Goal: Navigation & Orientation: Find specific page/section

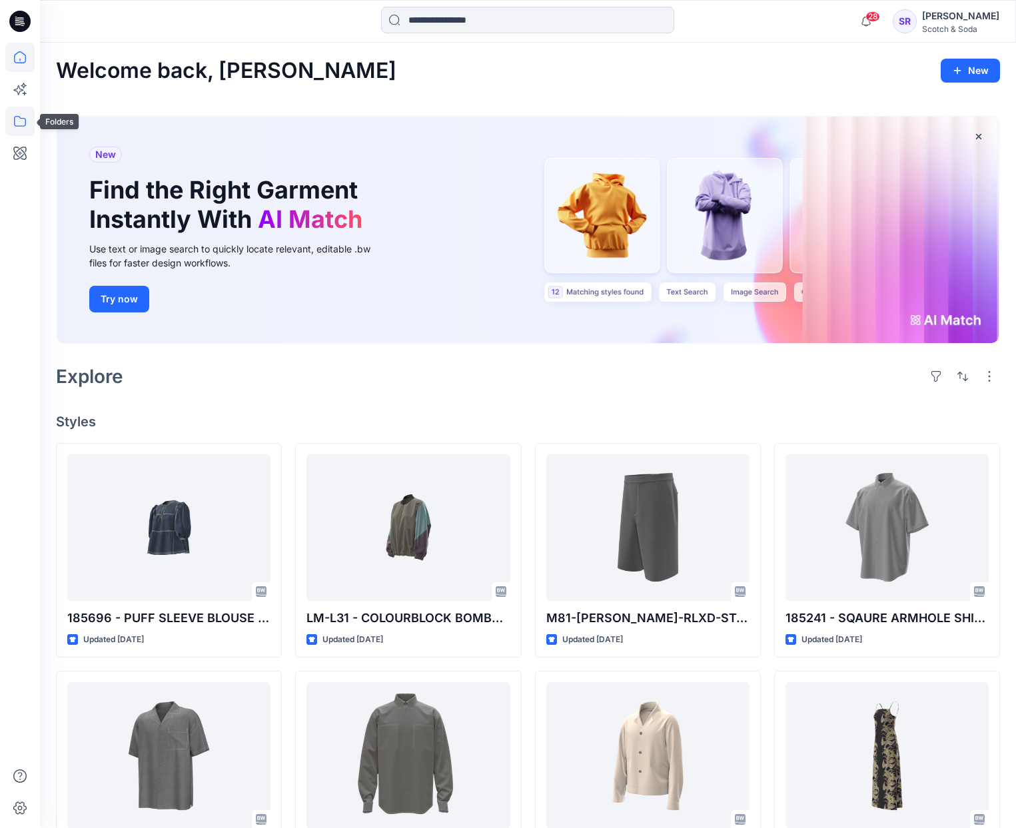
click at [23, 119] on icon at bounding box center [19, 121] width 29 height 29
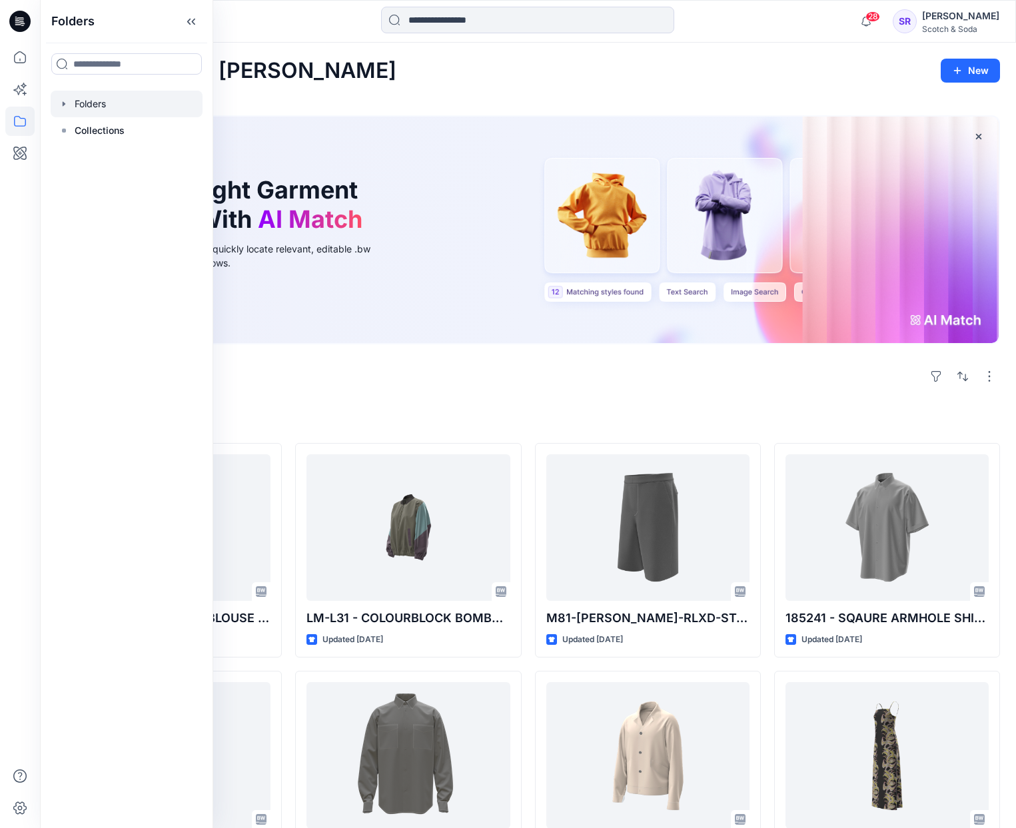
click at [107, 112] on div at bounding box center [127, 104] width 152 height 27
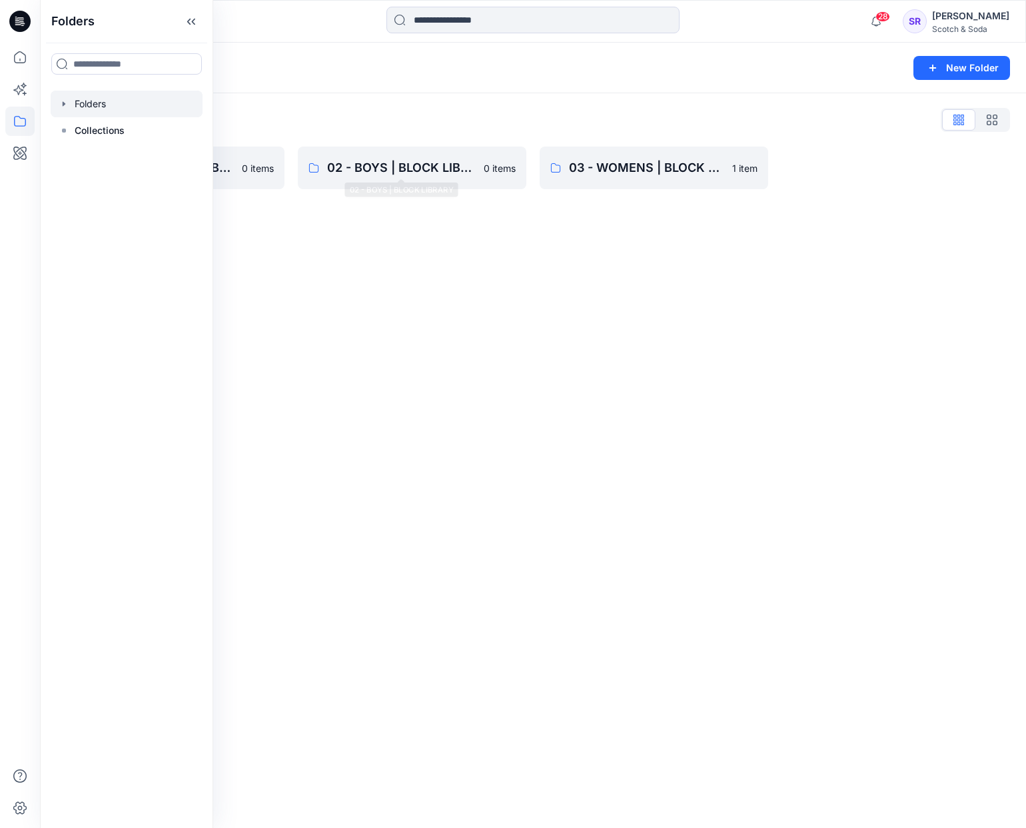
drag, startPoint x: 370, startPoint y: 290, endPoint x: 349, endPoint y: 246, distance: 49.5
click at [370, 290] on div "Folders New Folder Folders List 01 - MENS | BLOCK LIBRARY 0 items 02 - BOYS | B…" at bounding box center [533, 435] width 986 height 785
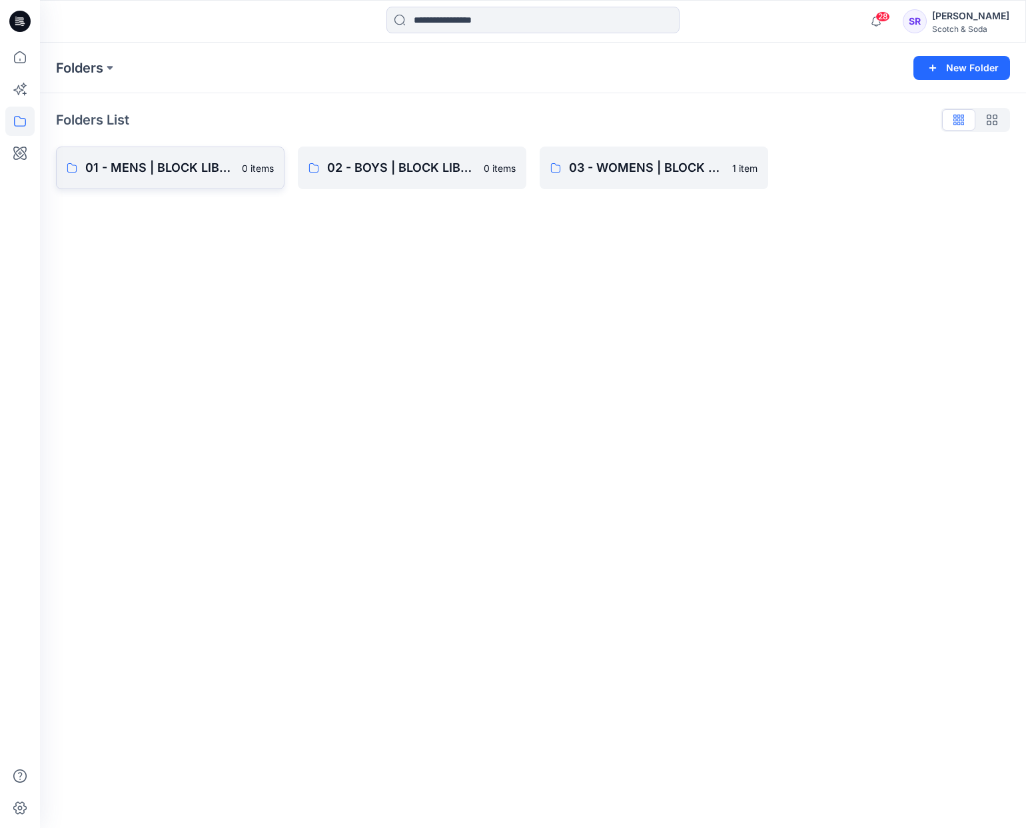
click at [222, 168] on p "01 - MENS | BLOCK LIBRARY" at bounding box center [159, 168] width 149 height 19
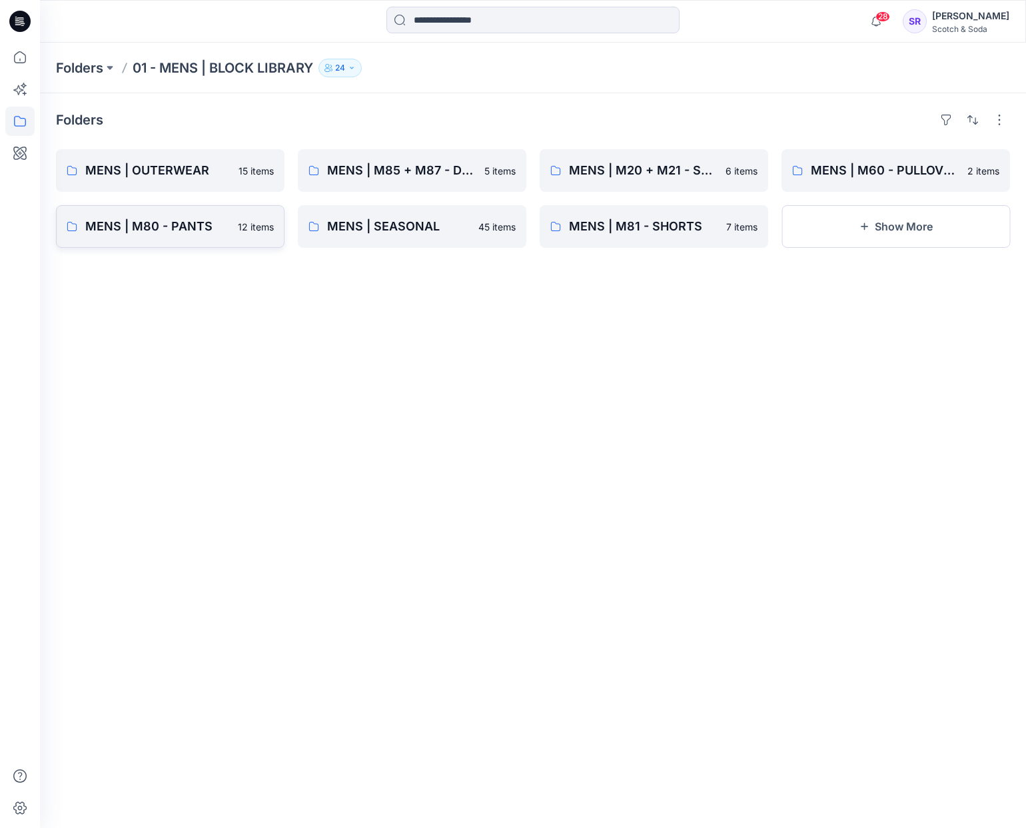
click at [160, 237] on link "MENS | M80 - PANTS 12 items" at bounding box center [170, 226] width 229 height 43
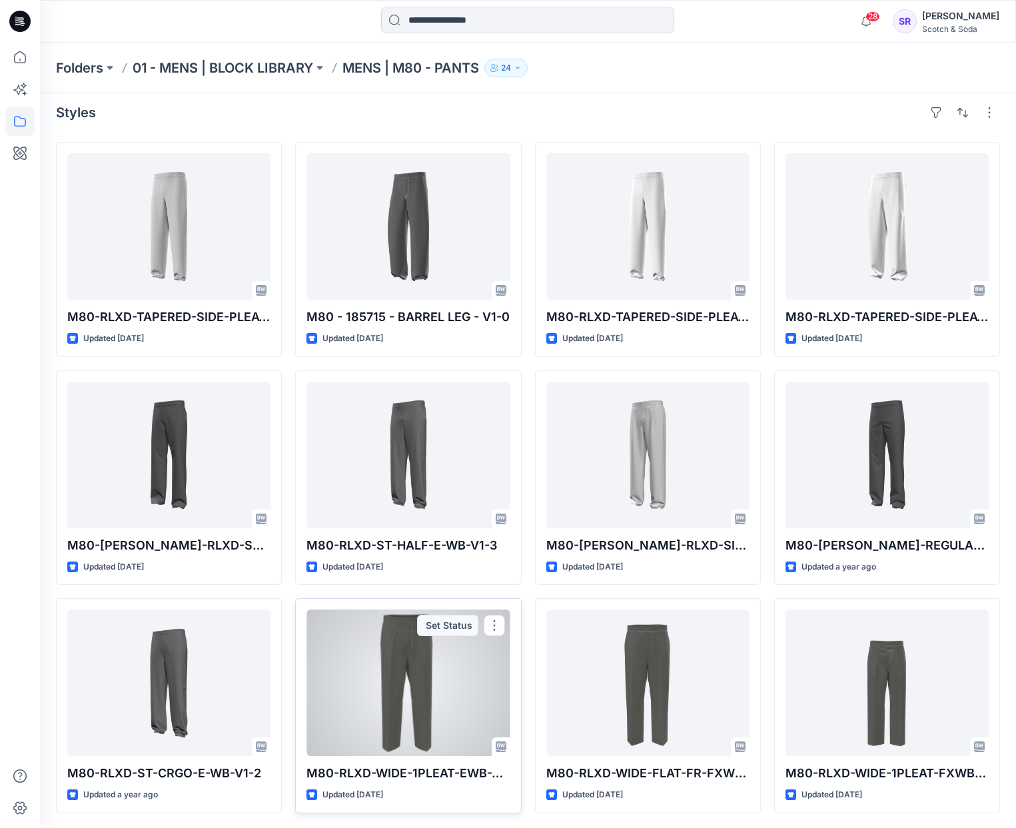
scroll to position [9, 0]
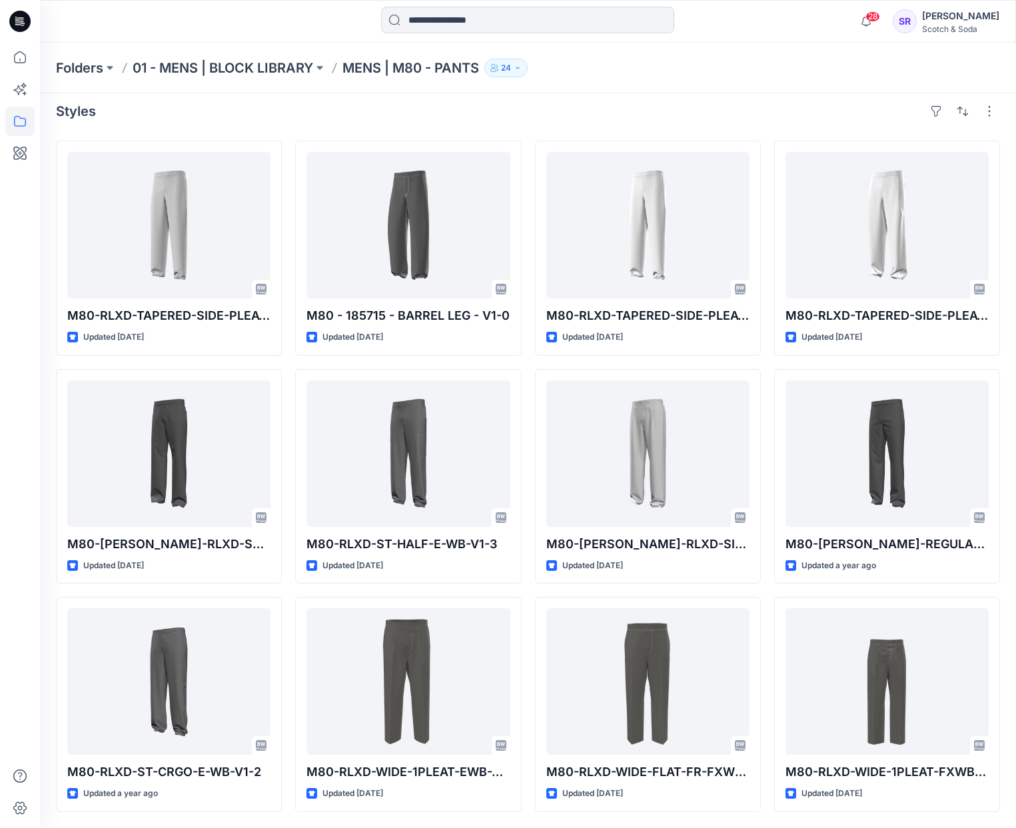
click at [829, 52] on div "Folders 01 - MENS | BLOCK LIBRARY MENS | M80 - PANTS 24" at bounding box center [528, 68] width 976 height 51
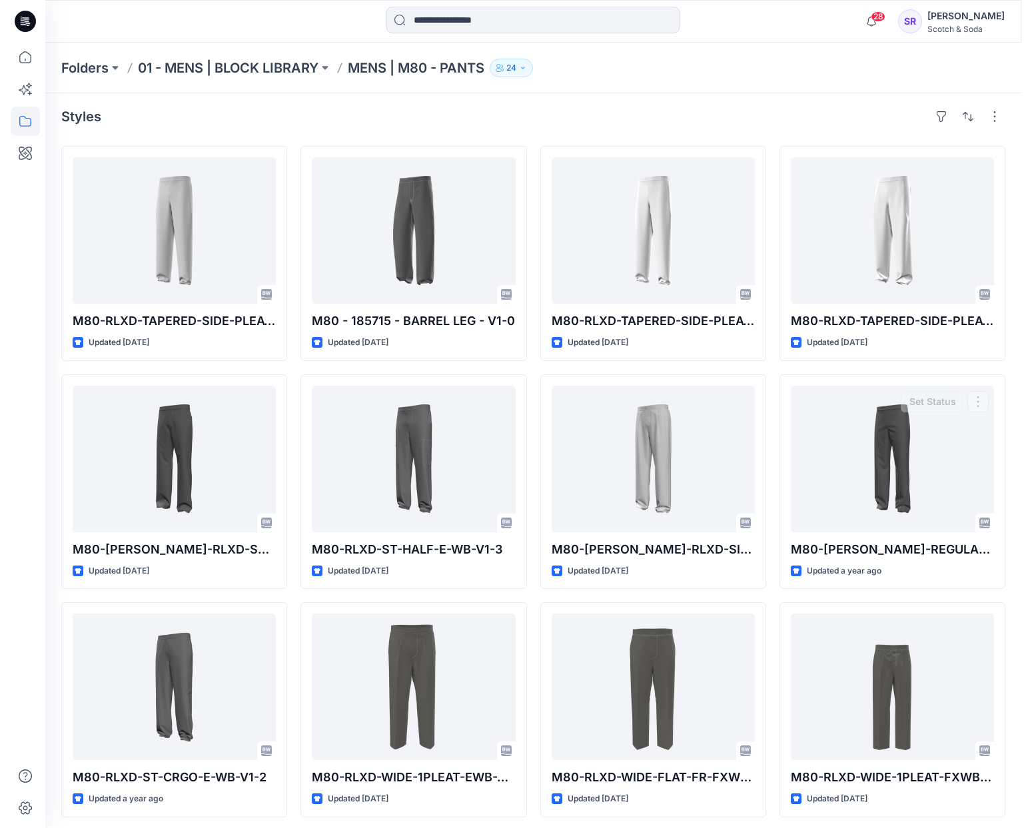
scroll to position [0, 0]
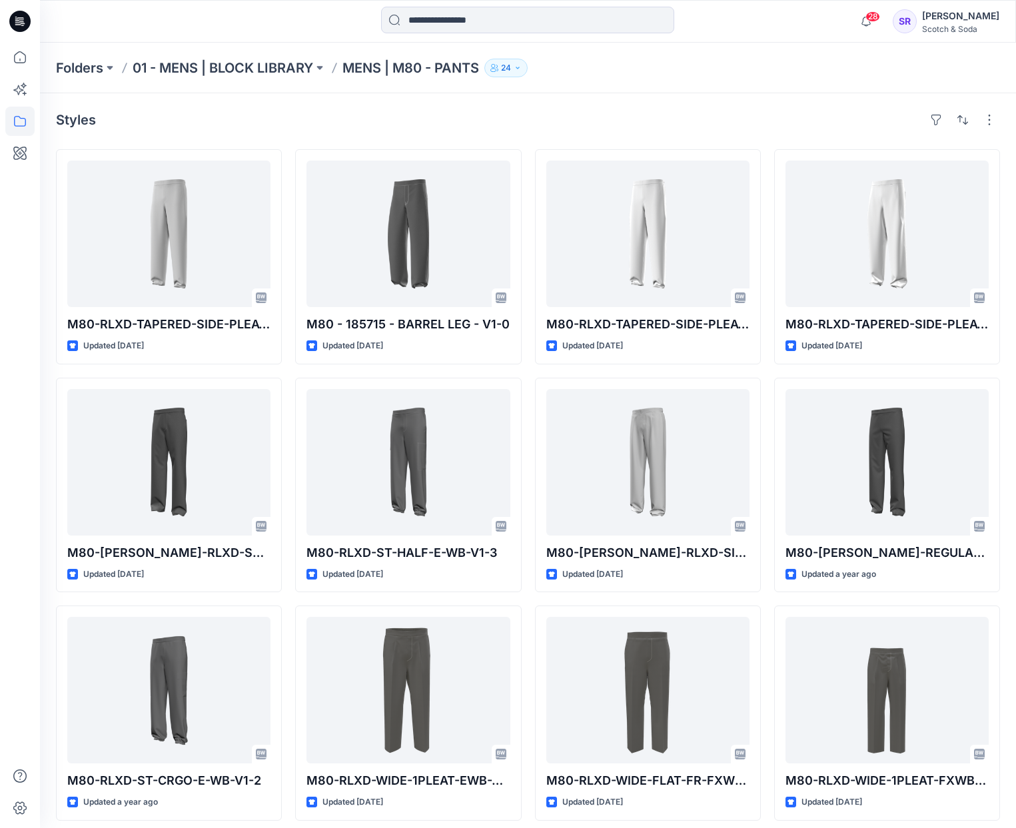
drag, startPoint x: 726, startPoint y: 65, endPoint x: 740, endPoint y: 5, distance: 61.1
click at [726, 64] on div "Folders 01 - MENS | BLOCK LIBRARY MENS | M80 - PANTS 24" at bounding box center [476, 68] width 840 height 19
click at [252, 70] on p "01 - MENS | BLOCK LIBRARY" at bounding box center [223, 68] width 181 height 19
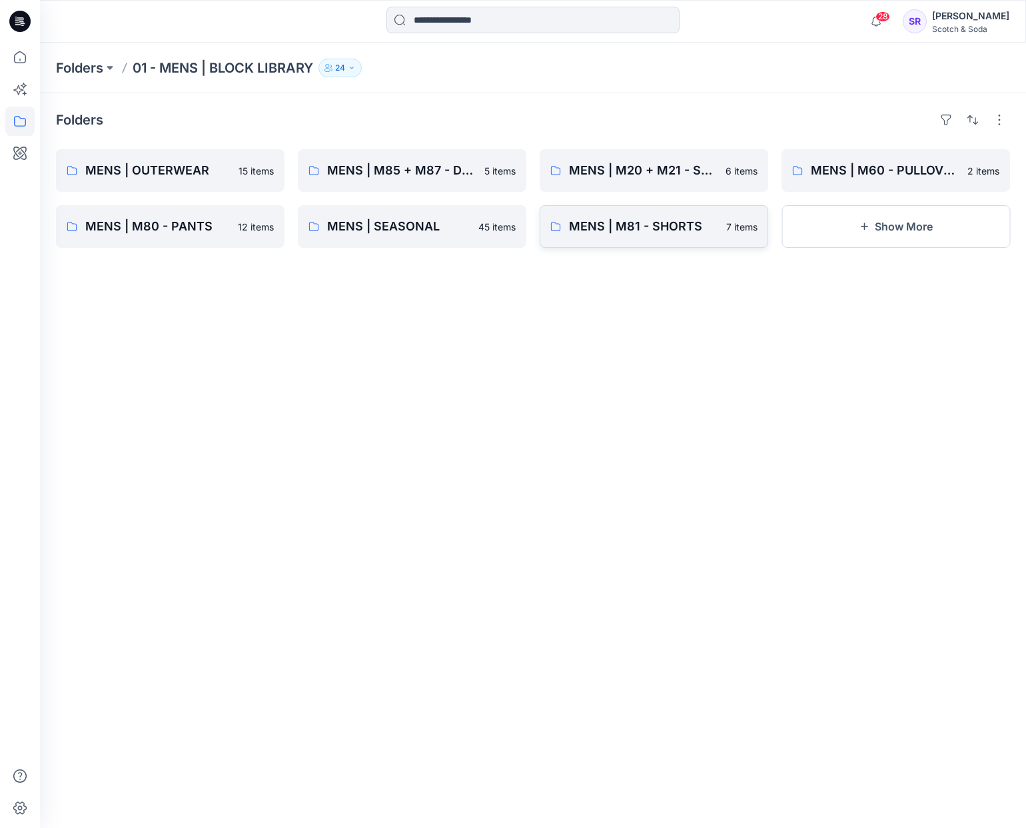
click at [674, 226] on p "MENS | M81 - SHORTS" at bounding box center [643, 226] width 149 height 19
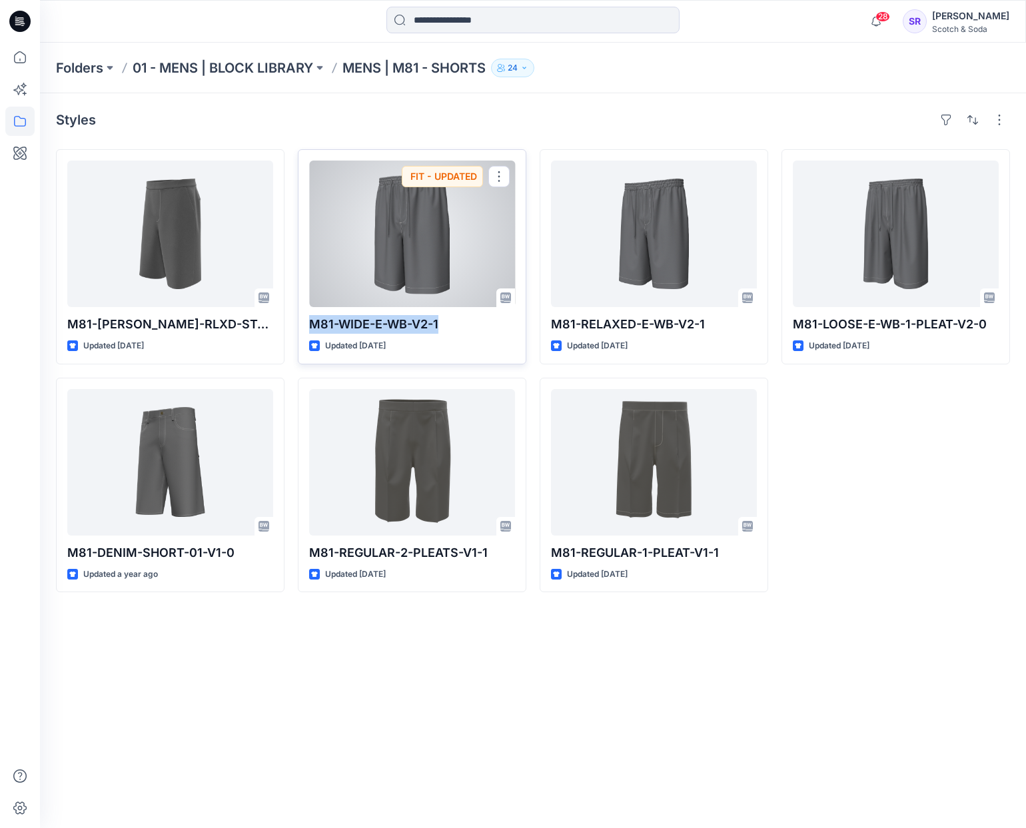
drag, startPoint x: 467, startPoint y: 324, endPoint x: 309, endPoint y: 326, distance: 157.9
click at [309, 326] on p "M81-WIDE-E-WB-V2-1" at bounding box center [412, 324] width 206 height 19
copy p "M81-WIDE-E-WB-V2-1"
